Goal: Transaction & Acquisition: Purchase product/service

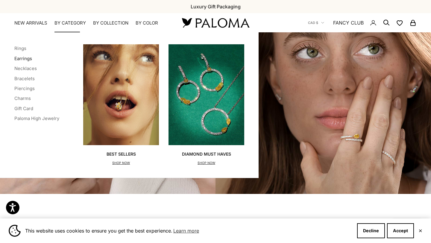
click at [26, 58] on link "Earrings" at bounding box center [23, 59] width 18 height 6
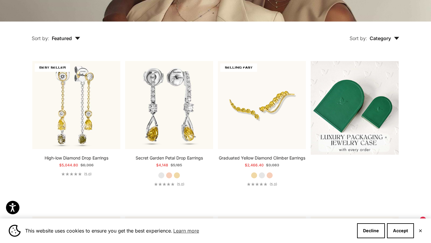
scroll to position [133, 0]
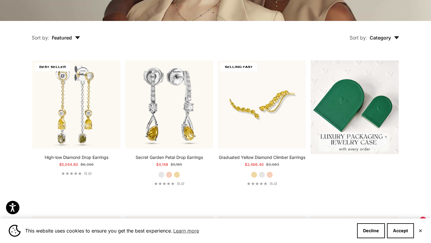
click at [385, 40] on span "Category" at bounding box center [385, 38] width 30 height 6
click at [376, 56] on div "Earrings" at bounding box center [379, 56] width 43 height 8
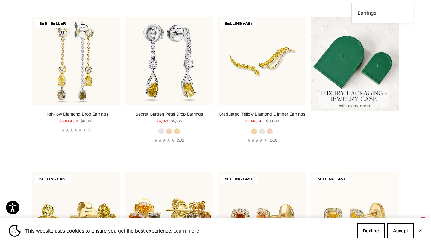
scroll to position [112, 0]
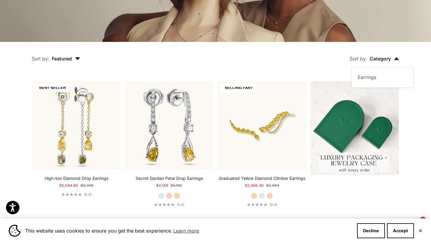
click at [74, 61] on span "Featured" at bounding box center [66, 59] width 28 height 6
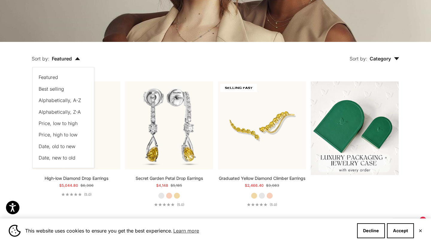
click at [75, 123] on span "Price, low to high" at bounding box center [58, 123] width 39 height 6
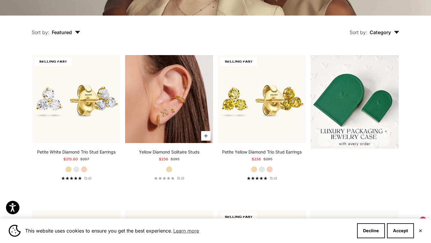
scroll to position [143, 0]
